Goal: Use online tool/utility: Utilize a website feature to perform a specific function

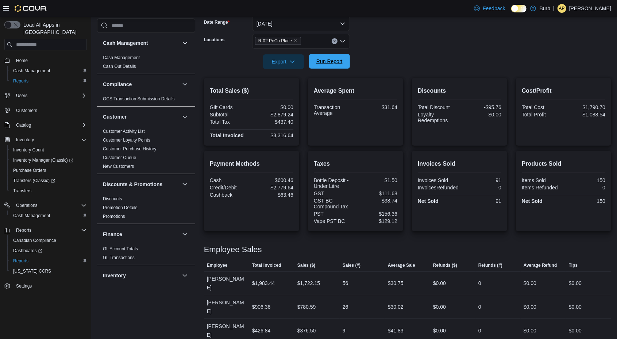
scroll to position [114, 0]
click at [334, 59] on span "Run Report" at bounding box center [329, 61] width 26 height 7
click at [343, 60] on span "Run Report" at bounding box center [330, 61] width 32 height 15
click at [345, 65] on span "Run Report" at bounding box center [330, 61] width 32 height 15
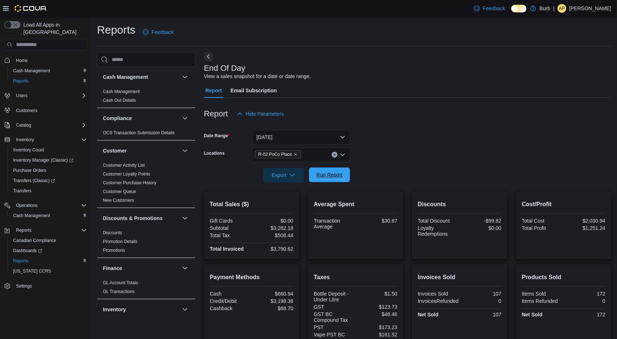
click at [329, 174] on span "Run Report" at bounding box center [329, 174] width 26 height 7
click at [341, 176] on span "Run Report" at bounding box center [329, 174] width 26 height 7
click at [335, 180] on span "Run Report" at bounding box center [330, 175] width 32 height 15
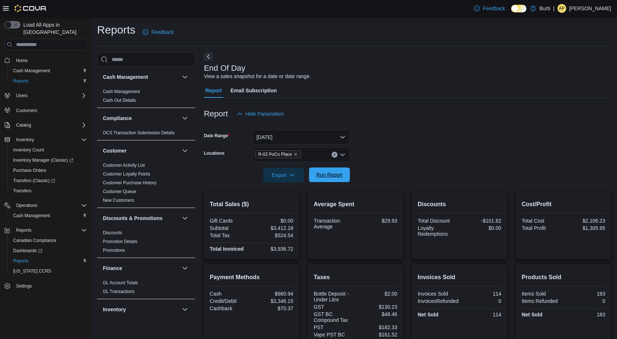
click at [335, 175] on span "Run Report" at bounding box center [329, 174] width 26 height 7
click at [343, 176] on span "Run Report" at bounding box center [330, 175] width 32 height 15
click at [335, 167] on div at bounding box center [407, 165] width 407 height 6
click at [337, 177] on span "Run Report" at bounding box center [329, 174] width 26 height 7
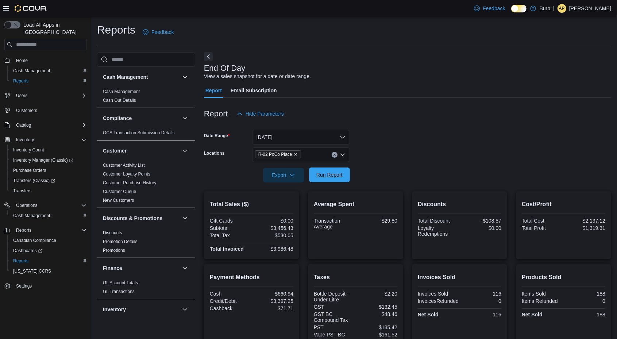
click at [335, 172] on span "Run Report" at bounding box center [329, 174] width 26 height 7
